Goal: Transaction & Acquisition: Purchase product/service

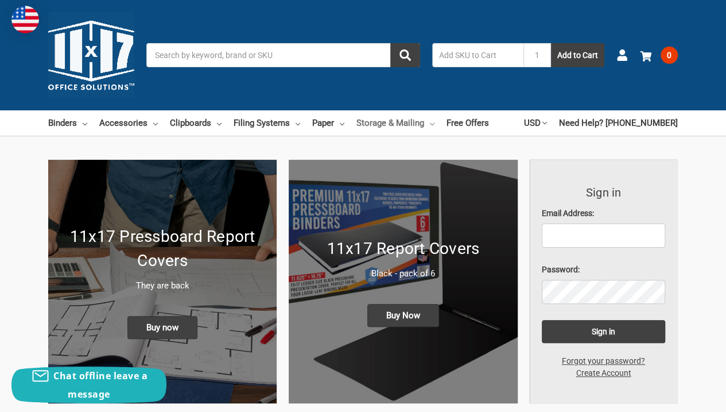
click at [396, 122] on link "Storage & Mailing" at bounding box center [395, 122] width 78 height 25
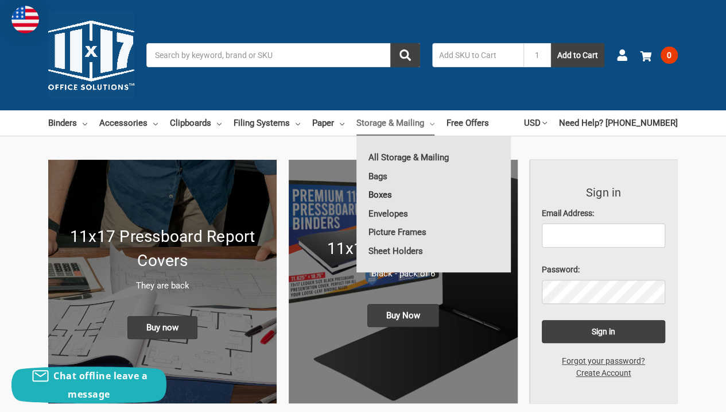
click at [383, 196] on link "Boxes" at bounding box center [433, 194] width 154 height 18
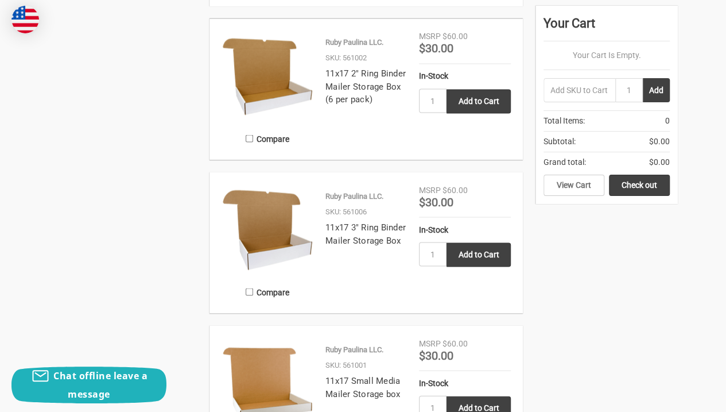
scroll to position [986, 0]
click at [362, 391] on link "11x17 Small Media Mailer Storage box" at bounding box center [362, 386] width 75 height 24
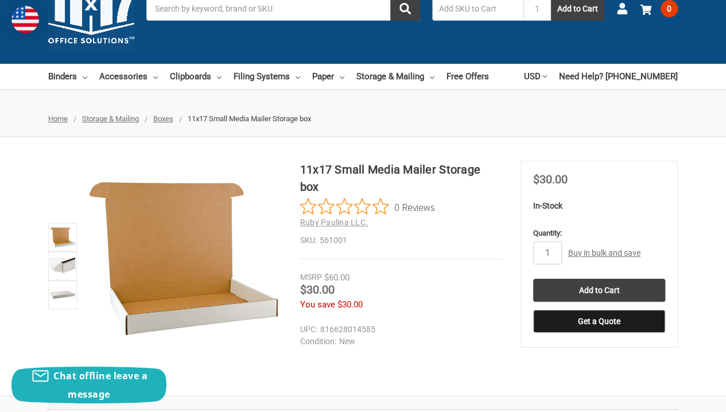
scroll to position [89, 0]
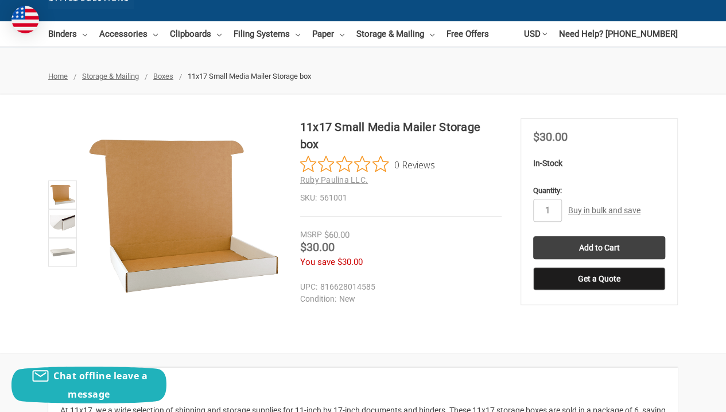
click at [67, 265] on link at bounding box center [62, 252] width 29 height 29
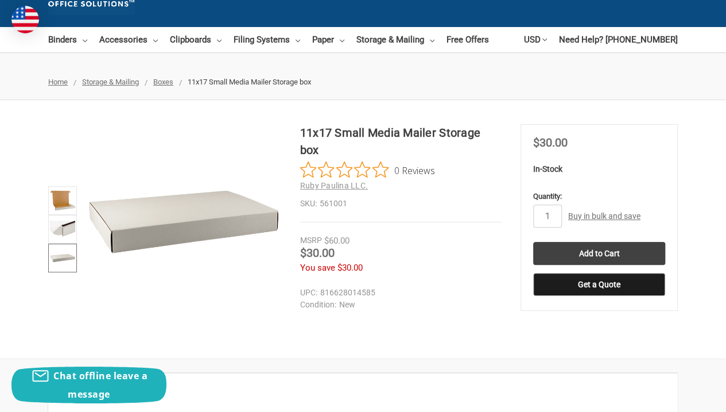
scroll to position [79, 0]
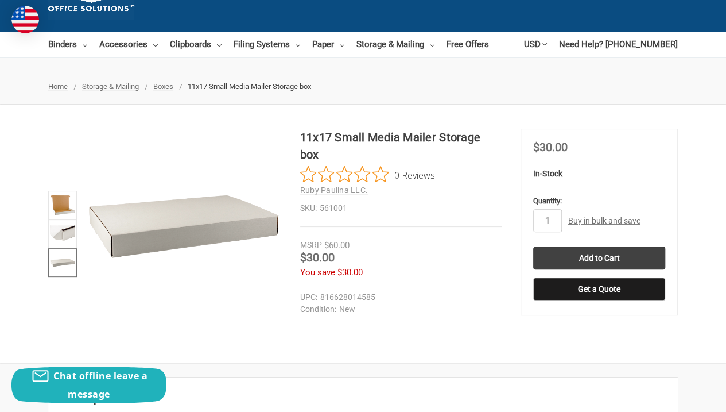
click at [361, 291] on dd "816628014585" at bounding box center [398, 297] width 196 height 12
